Goal: Task Accomplishment & Management: Use online tool/utility

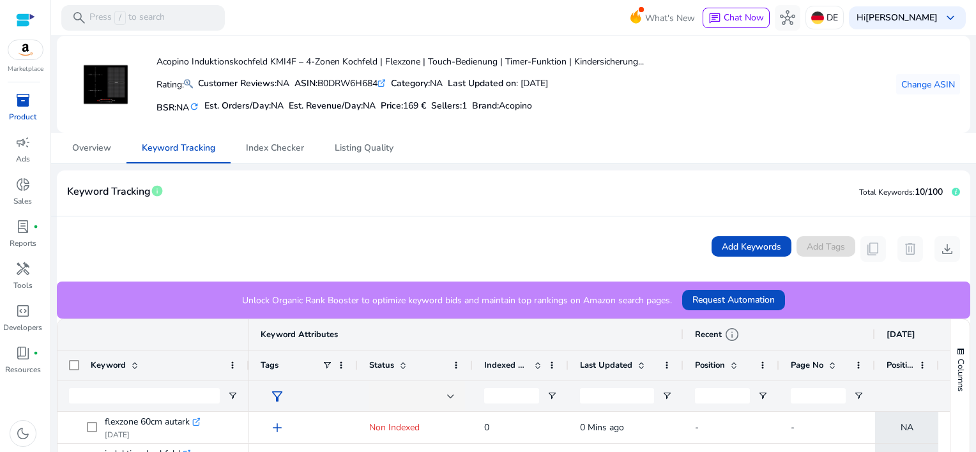
scroll to position [98, 0]
click at [266, 147] on span "Index Checker" at bounding box center [275, 148] width 58 height 9
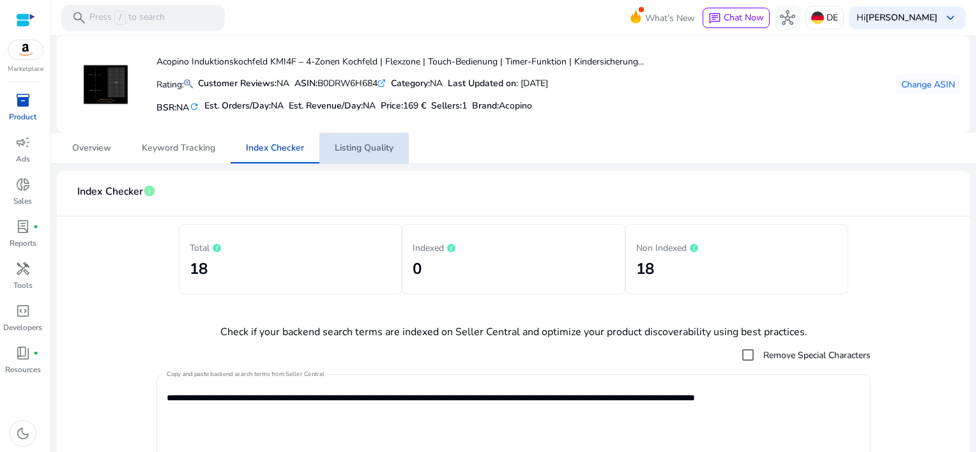
click at [358, 146] on span "Listing Quality" at bounding box center [364, 148] width 59 height 9
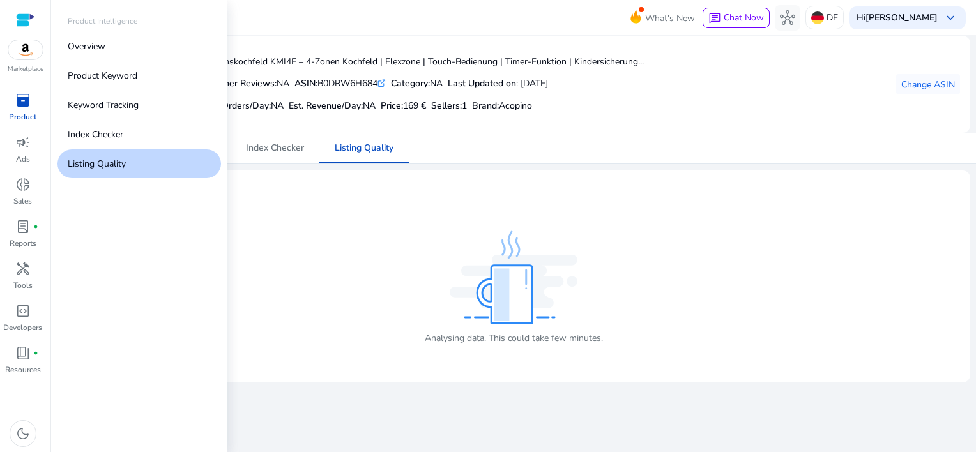
click at [30, 98] on span "inventory_2" at bounding box center [22, 100] width 15 height 15
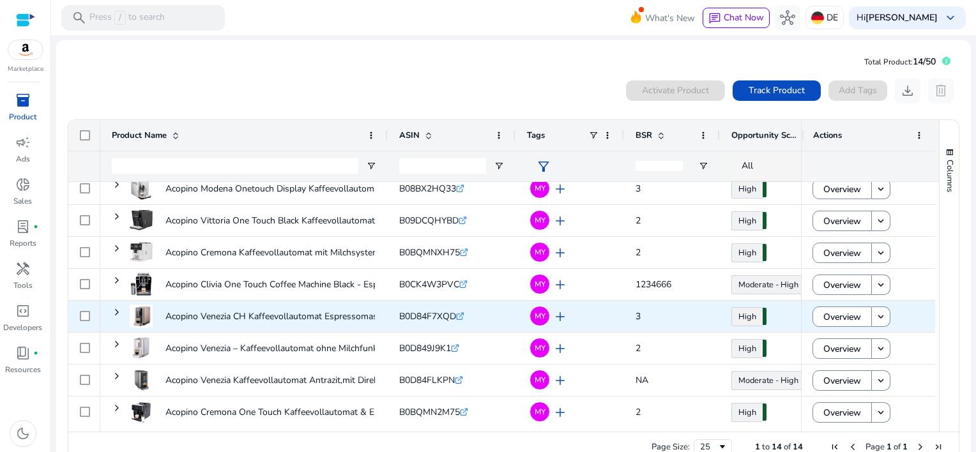
scroll to position [201, 0]
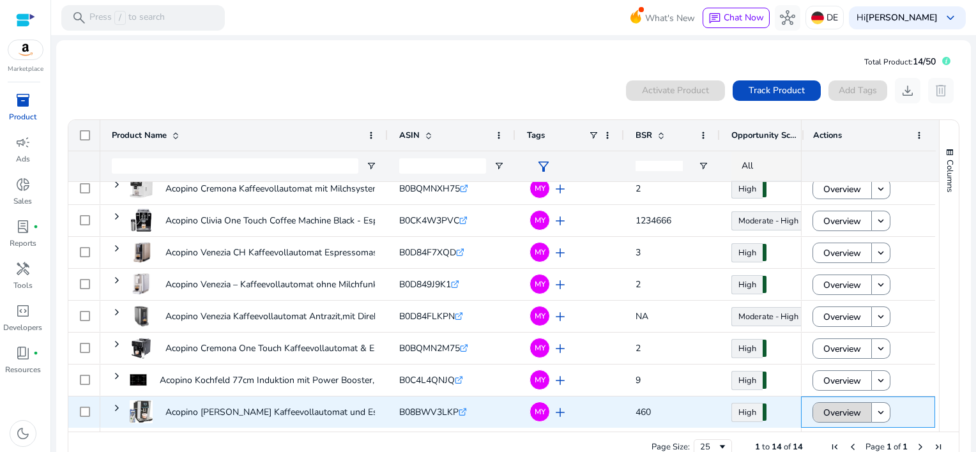
click at [823, 418] on span "Overview" at bounding box center [842, 413] width 38 height 26
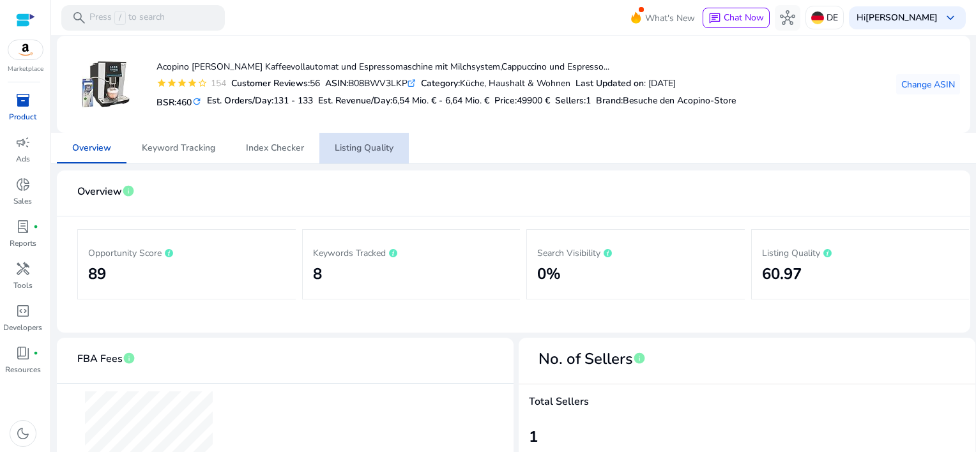
click at [348, 148] on span "Listing Quality" at bounding box center [364, 148] width 59 height 9
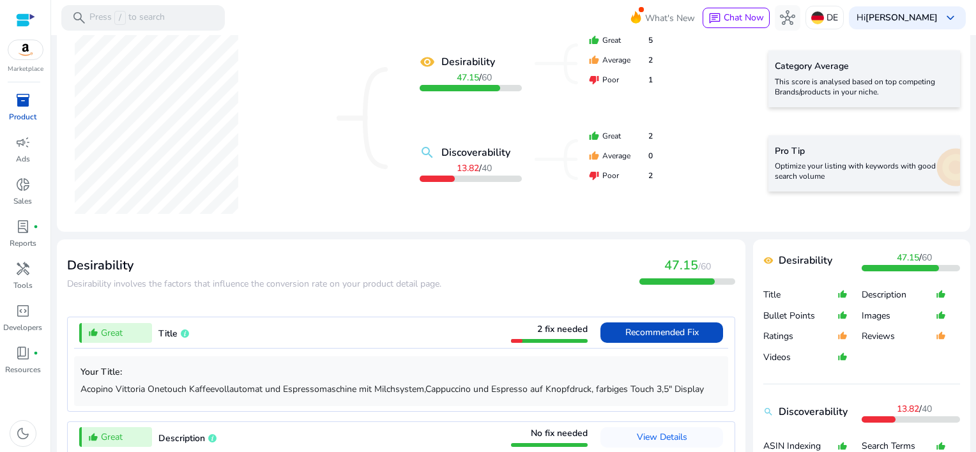
scroll to position [319, 0]
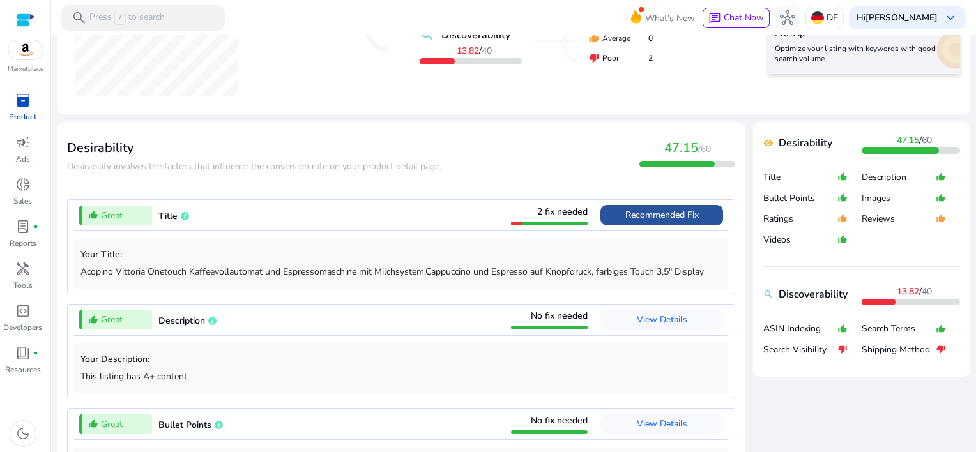
click at [648, 215] on span "Recommended Fix" at bounding box center [661, 215] width 73 height 12
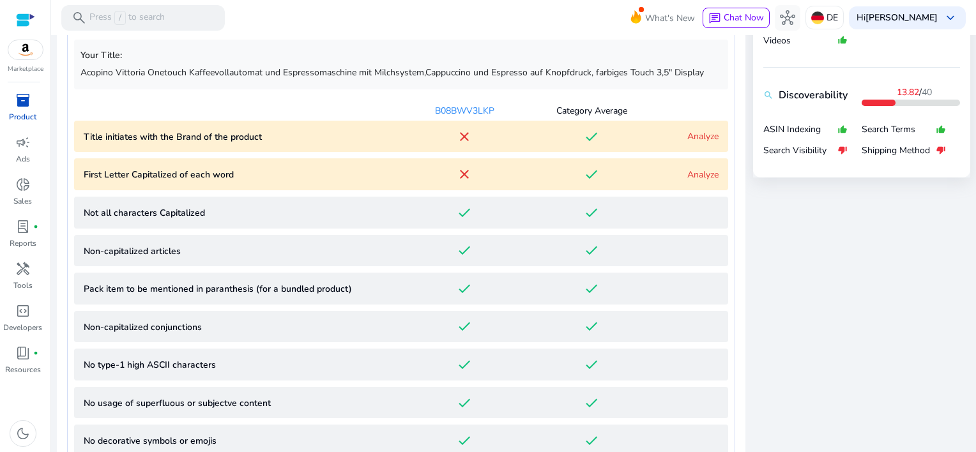
scroll to position [455, 0]
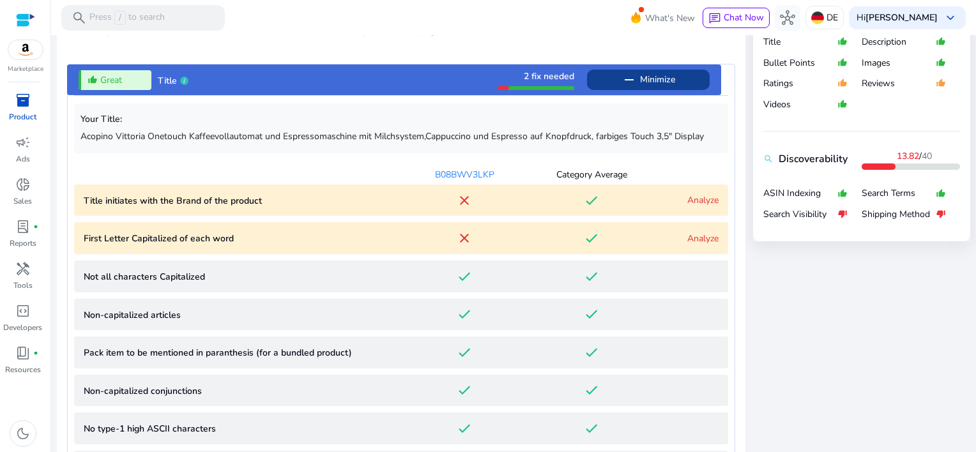
click at [692, 201] on link "Analyze" at bounding box center [702, 200] width 31 height 12
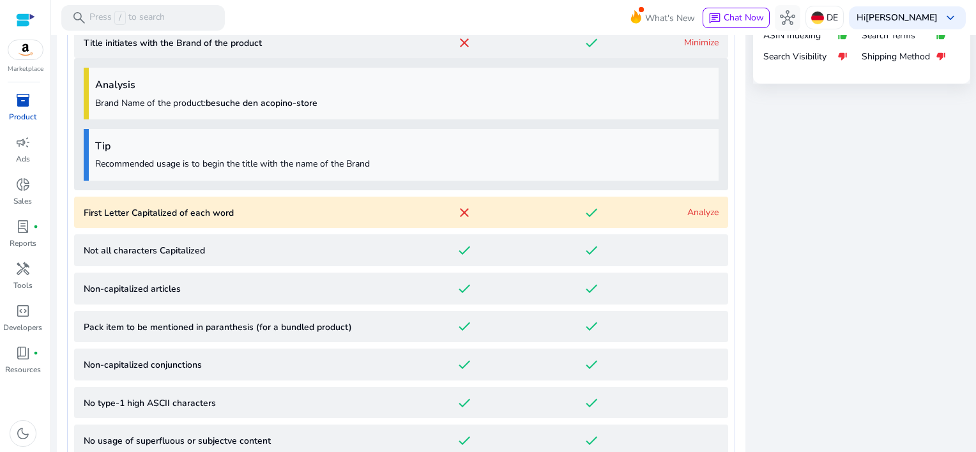
scroll to position [639, 0]
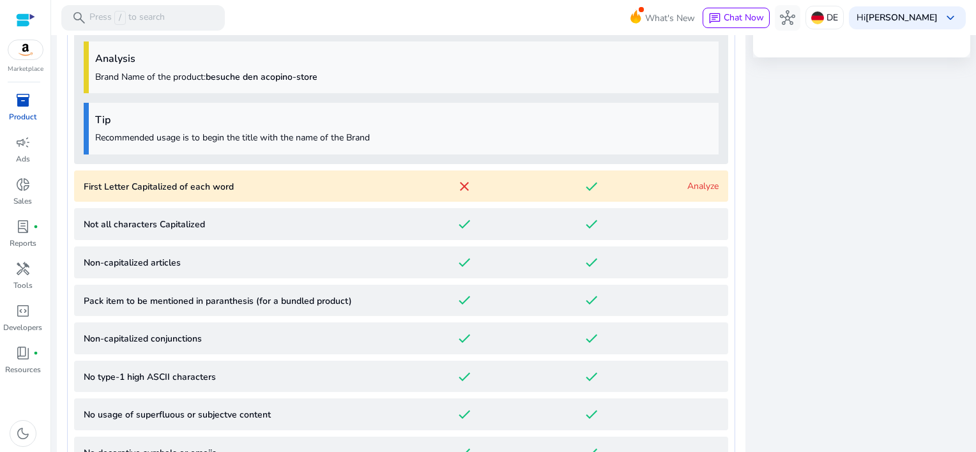
click at [693, 192] on link "Analyze" at bounding box center [702, 186] width 31 height 12
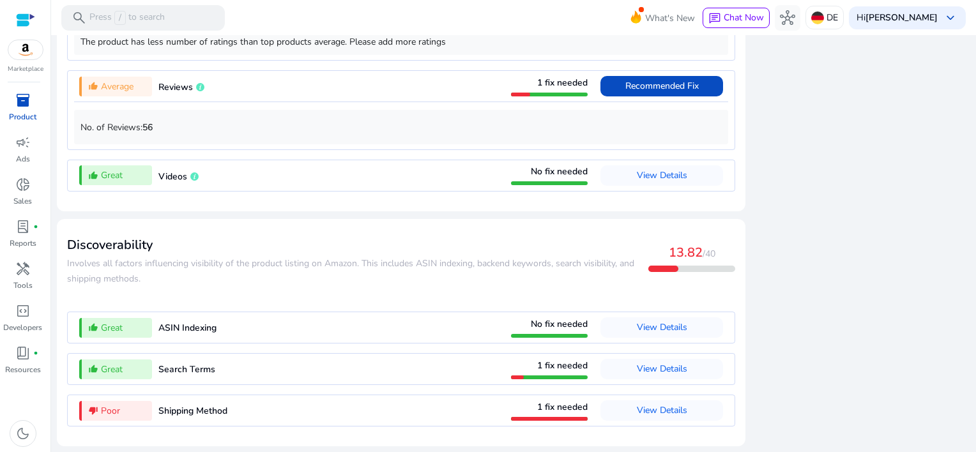
scroll to position [2036, 0]
click at [637, 368] on span "View Details" at bounding box center [662, 369] width 50 height 12
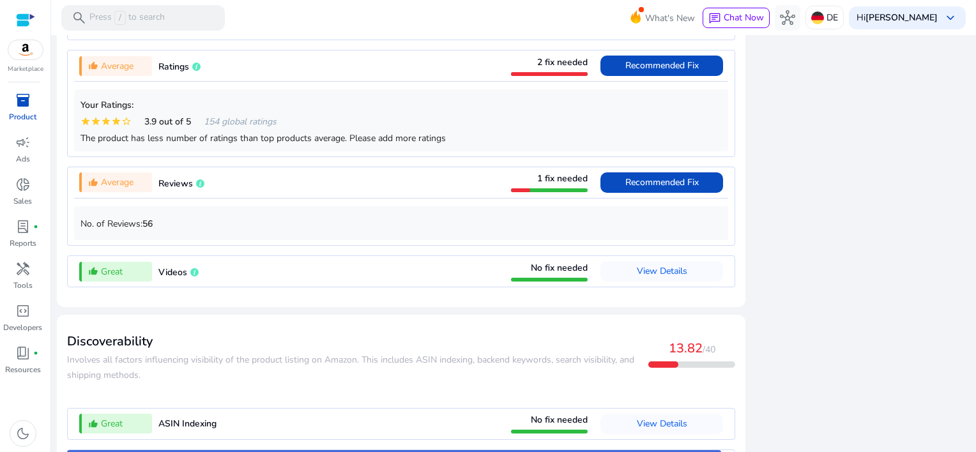
scroll to position [1030, 0]
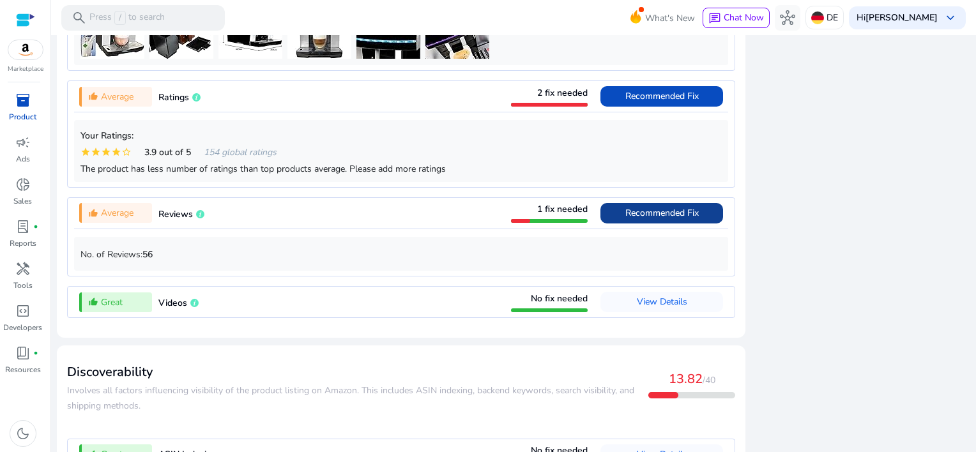
click at [650, 218] on span "Recommended Fix" at bounding box center [661, 213] width 73 height 12
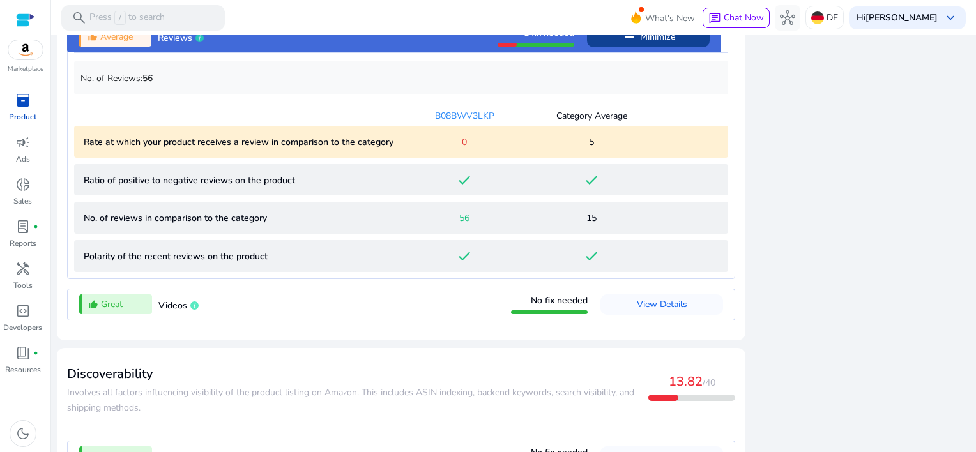
scroll to position [1230, 0]
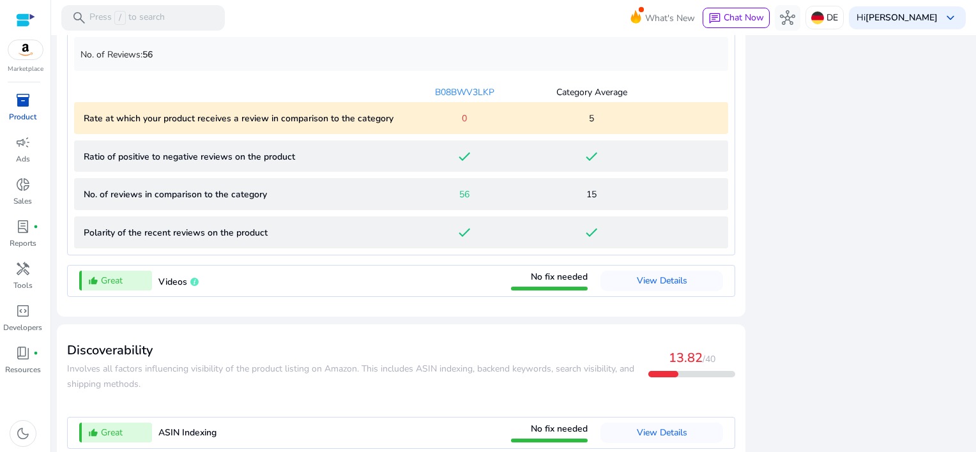
click at [325, 123] on p "Rate at which your product receives a review in comparison to the category" at bounding box center [242, 118] width 317 height 13
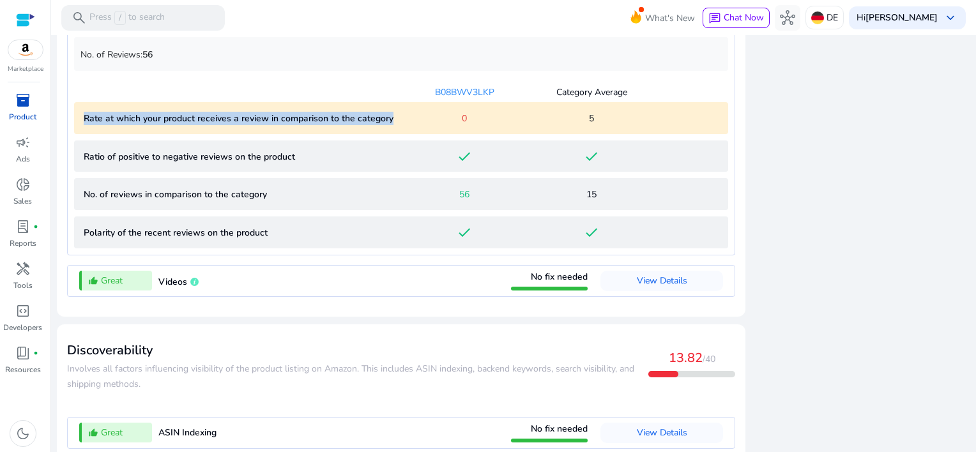
drag, startPoint x: 393, startPoint y: 123, endPoint x: 54, endPoint y: 127, distance: 339.9
click at [54, 127] on mat-sidenav-content "search Press / to search What's New chat Chat Now hub DE Hi [PERSON_NAME] keybo…" at bounding box center [513, 226] width 925 height 452
copy p "Rate at which your product receives a review in comparison to the category"
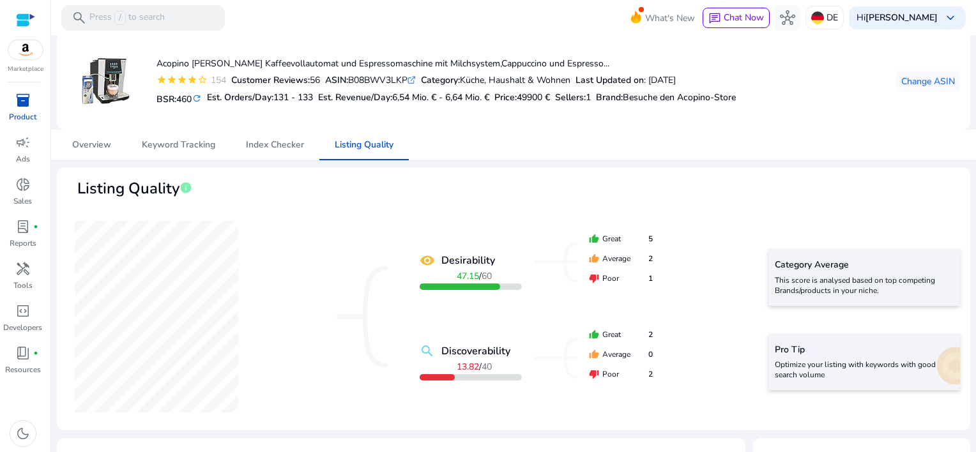
scroll to position [0, 0]
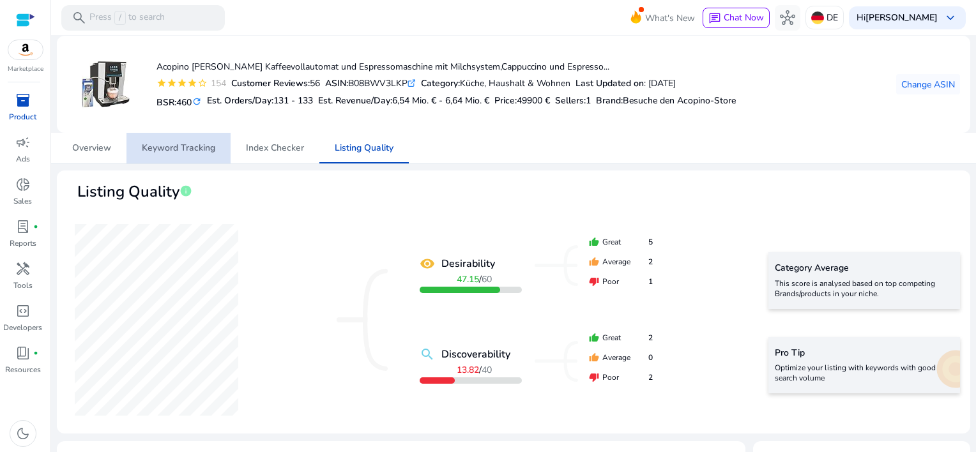
click at [192, 146] on span "Keyword Tracking" at bounding box center [178, 148] width 73 height 9
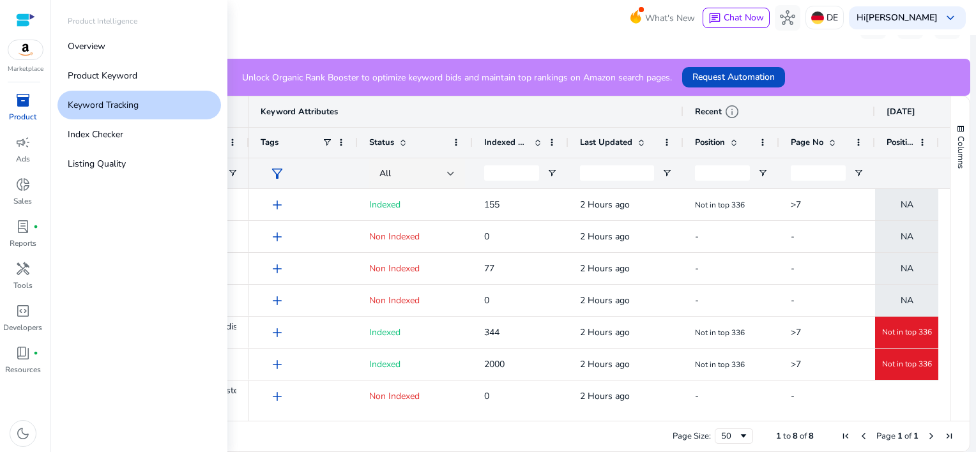
click at [13, 97] on div "inventory_2" at bounding box center [23, 100] width 36 height 20
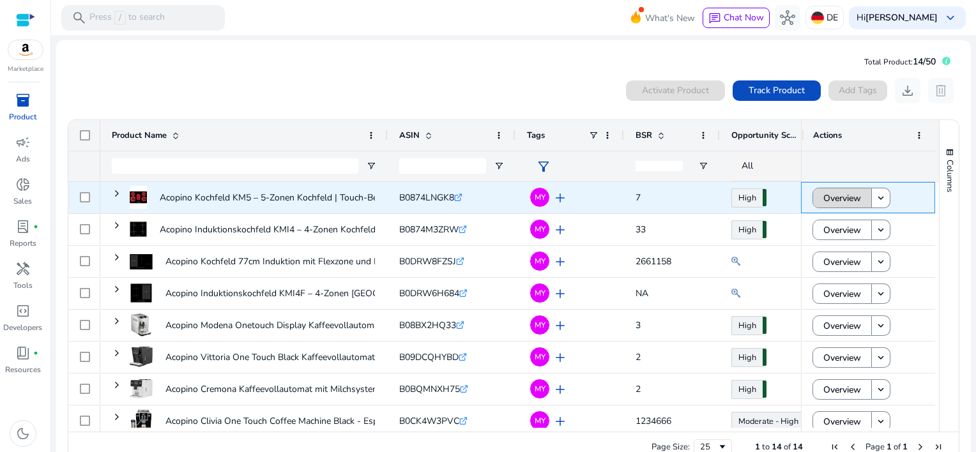
click at [826, 204] on span "Overview" at bounding box center [842, 198] width 38 height 26
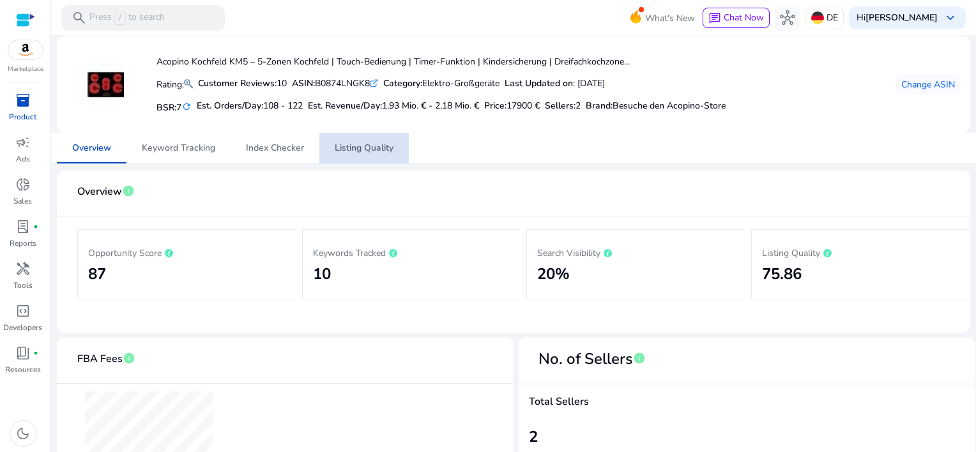
click at [364, 152] on span "Listing Quality" at bounding box center [364, 148] width 59 height 9
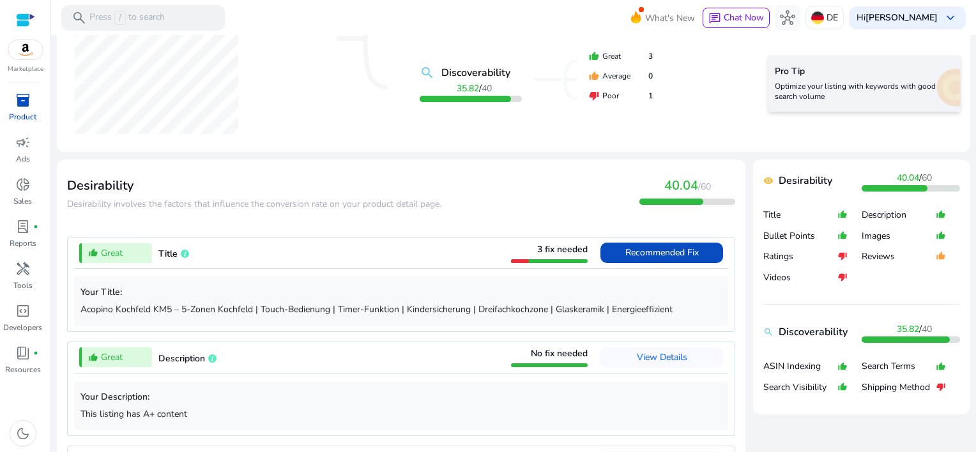
scroll to position [319, 0]
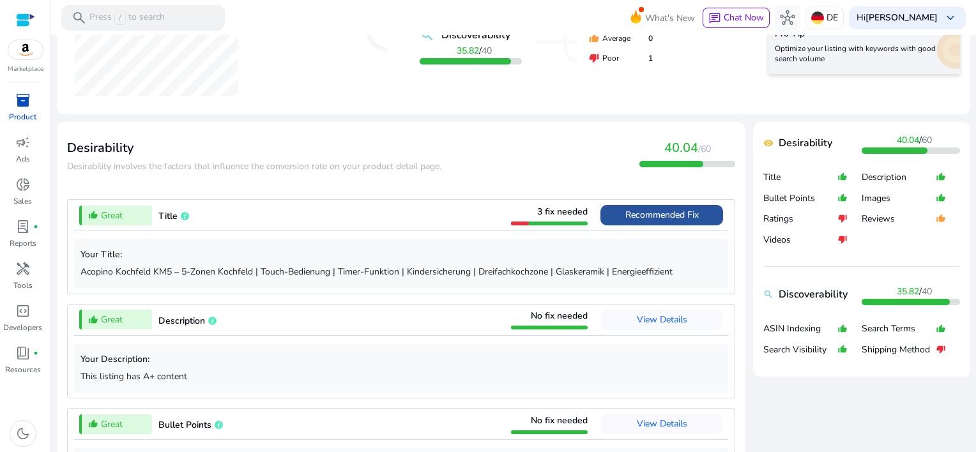
click at [649, 220] on span "Recommended Fix" at bounding box center [661, 215] width 73 height 12
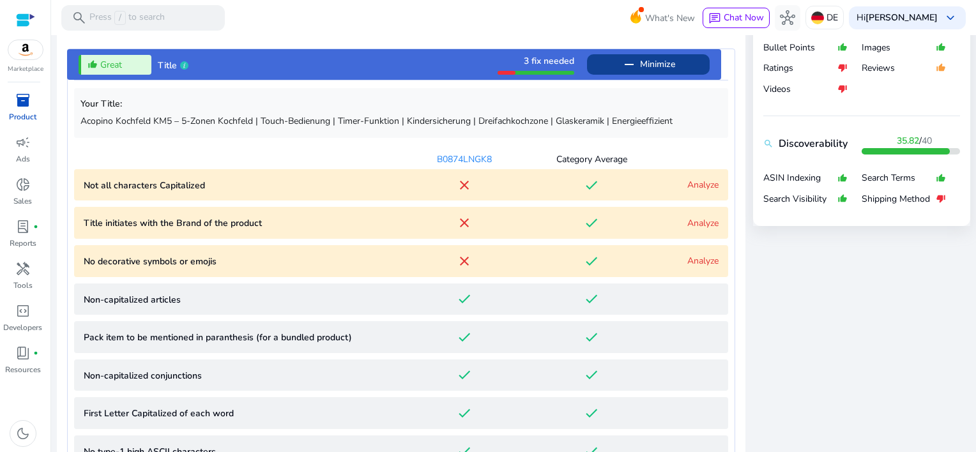
scroll to position [519, 0]
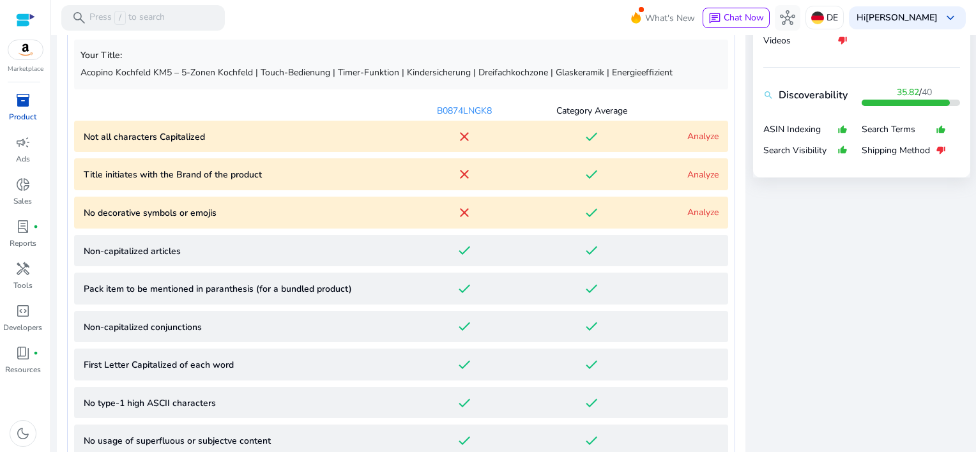
click at [701, 139] on link "Analyze" at bounding box center [702, 136] width 31 height 12
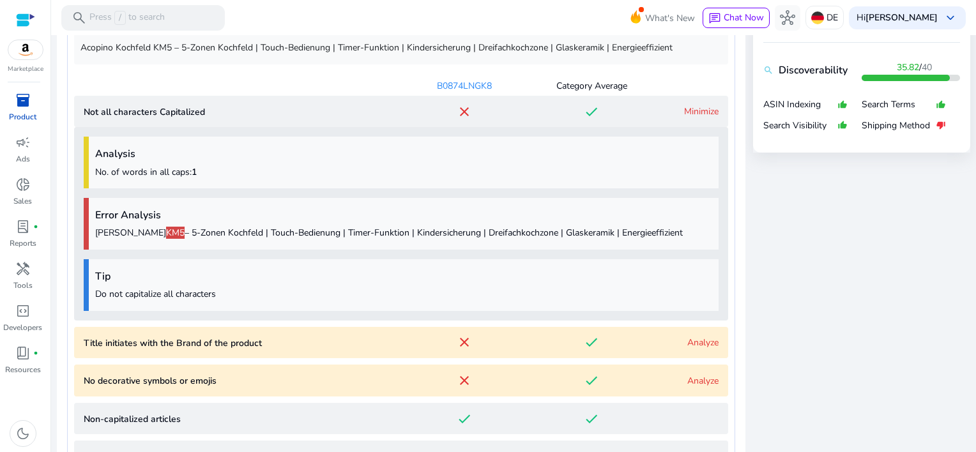
scroll to position [575, 0]
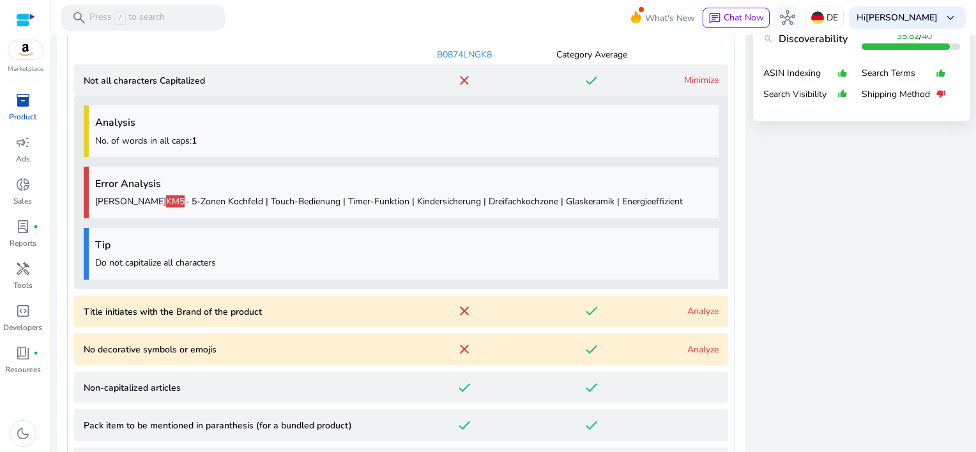
click at [696, 310] on link "Analyze" at bounding box center [702, 311] width 31 height 12
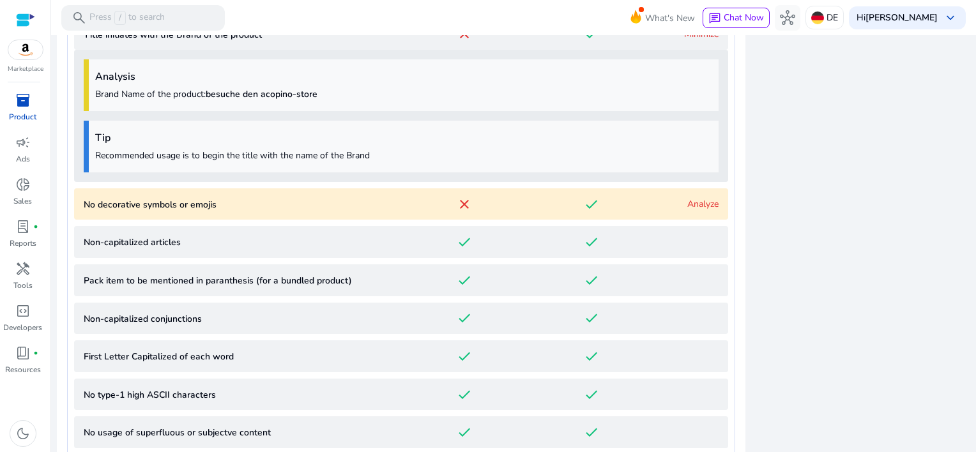
scroll to position [870, 0]
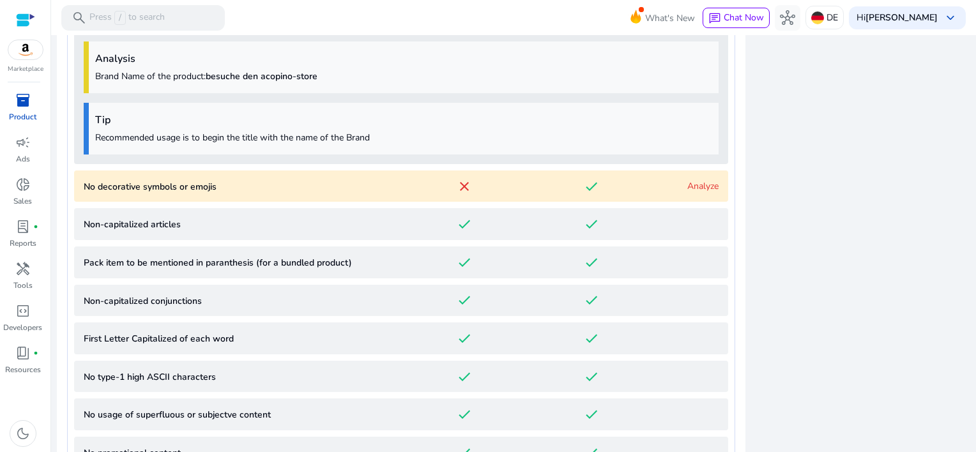
click at [690, 185] on link "Analyze" at bounding box center [702, 186] width 31 height 12
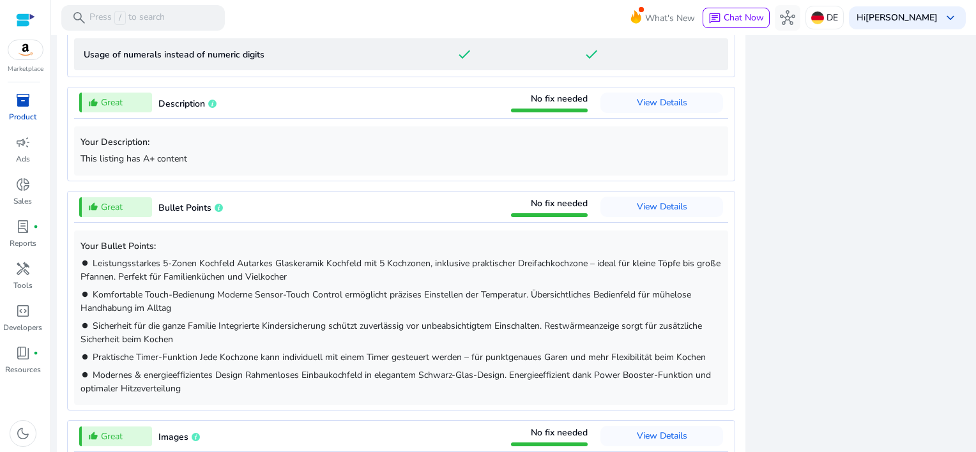
scroll to position [1288, 0]
